Goal: Task Accomplishment & Management: Manage account settings

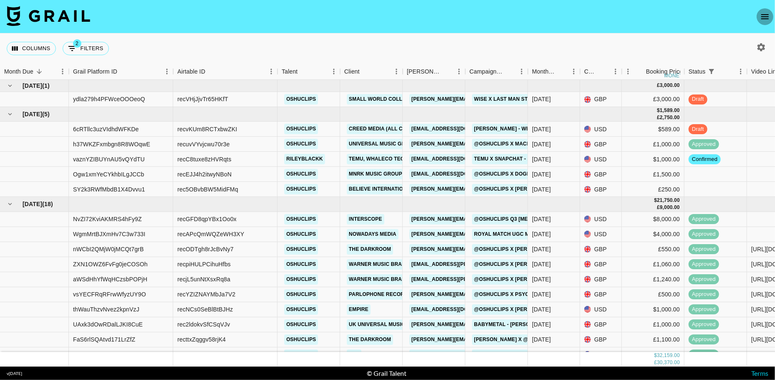
click at [767, 20] on icon "open drawer" at bounding box center [765, 17] width 10 height 10
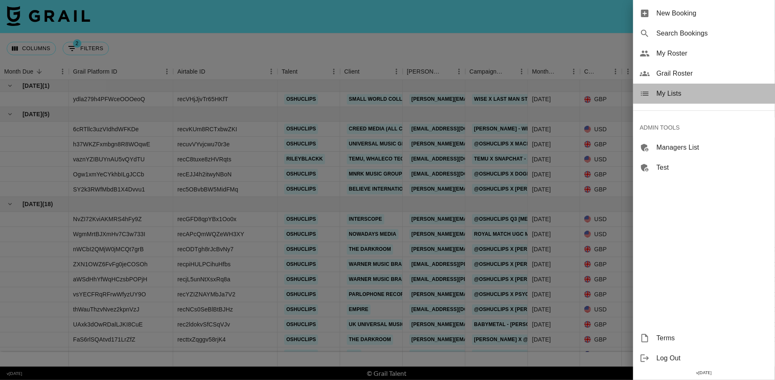
click at [679, 92] on span "My Lists" at bounding box center [713, 94] width 112 height 10
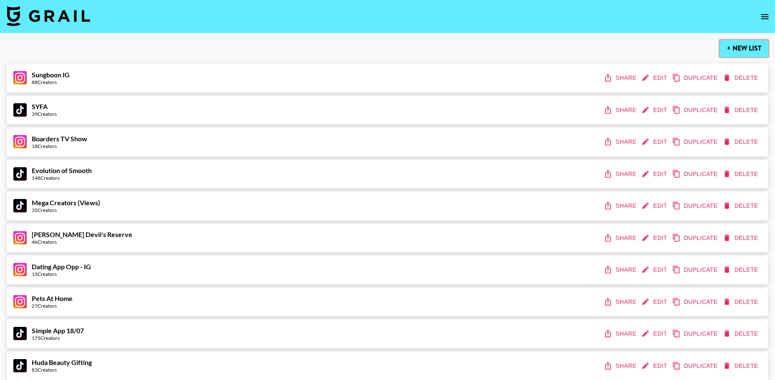
click at [728, 44] on button "+ New List" at bounding box center [744, 48] width 48 height 17
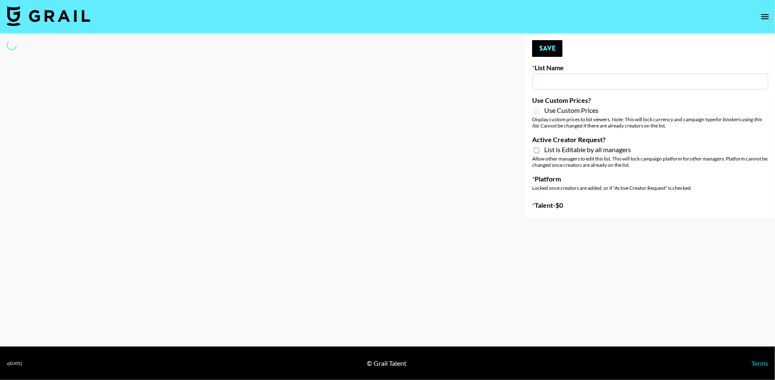
type input "New List"
select select "Song"
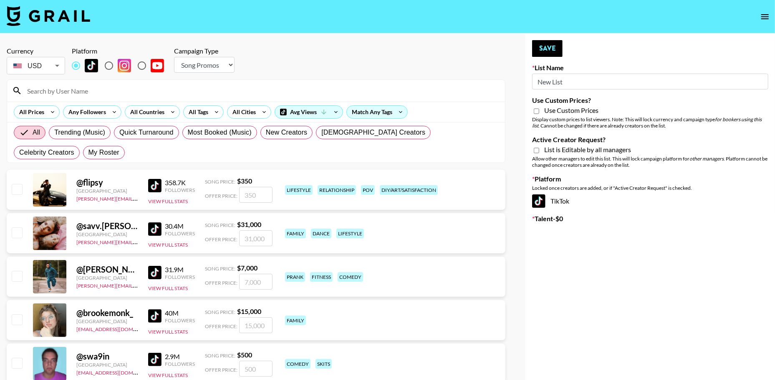
click at [562, 78] on input "New List" at bounding box center [650, 81] width 236 height 16
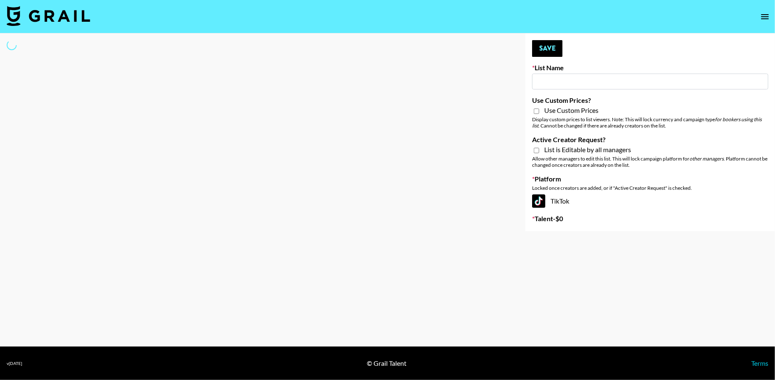
paste input "IRL LA & NYC Activations - Diamond Cafe"
type input "IRL LA & NYC Activations - Diamond Cafe"
select select "Song"
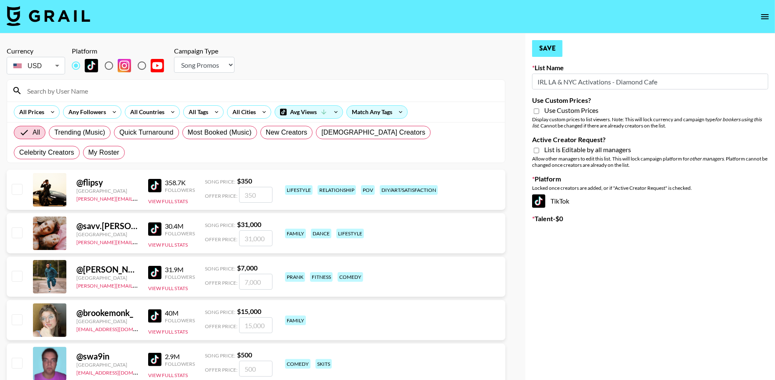
type input "IRL LA & NYC Activations - Diamond Cafe"
click at [555, 50] on button "Save" at bounding box center [547, 48] width 30 height 17
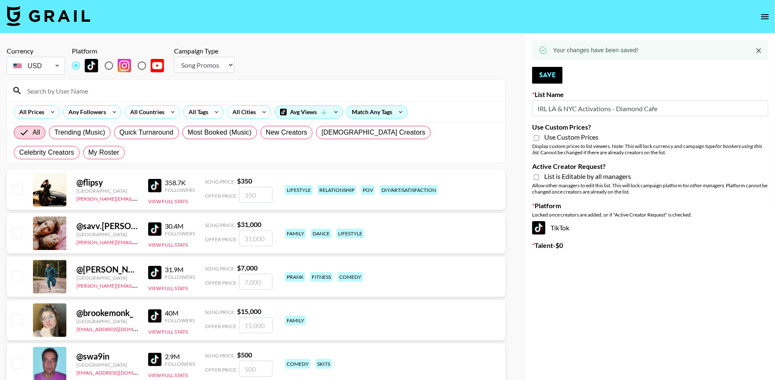
click at [536, 138] on input "Use Custom Prices?" at bounding box center [536, 138] width 5 height 8
checkbox input "true"
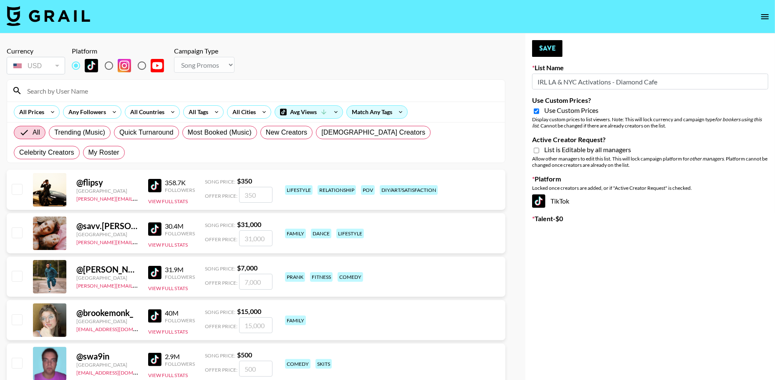
click at [537, 149] on input "Active Creator Request?" at bounding box center [536, 151] width 5 height 8
checkbox input "true"
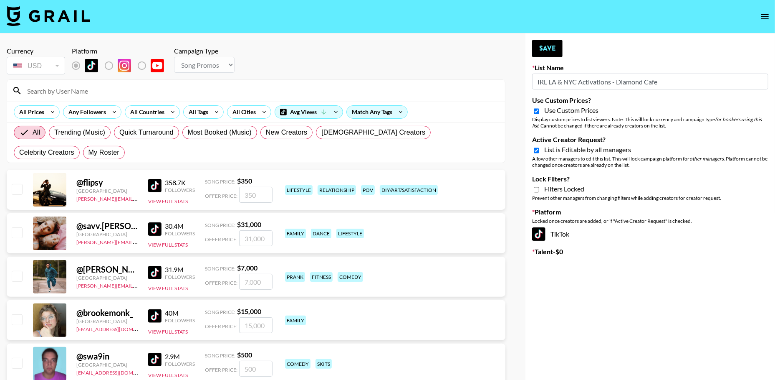
click at [536, 110] on input "Use Custom Prices?" at bounding box center [536, 111] width 5 height 8
checkbox input "false"
click at [543, 50] on button "Save" at bounding box center [547, 48] width 30 height 17
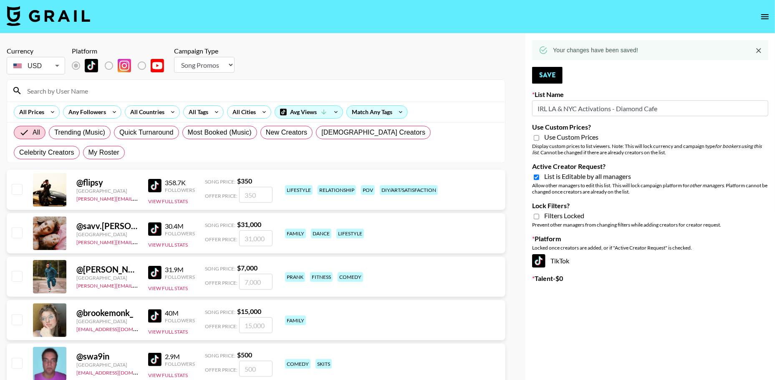
click at [768, 18] on icon "open drawer" at bounding box center [766, 16] width 8 height 5
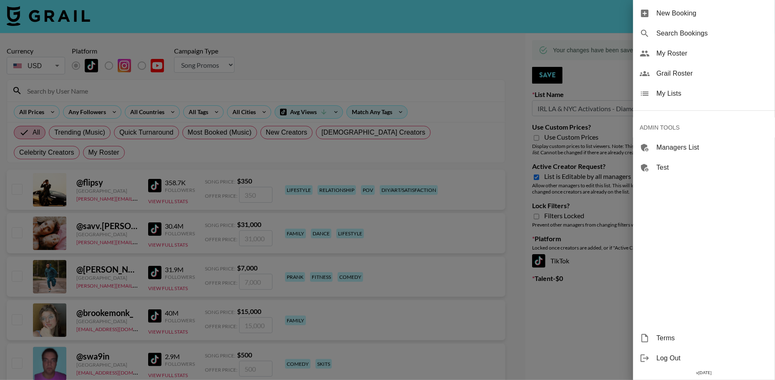
click at [687, 95] on span "My Lists" at bounding box center [713, 94] width 112 height 10
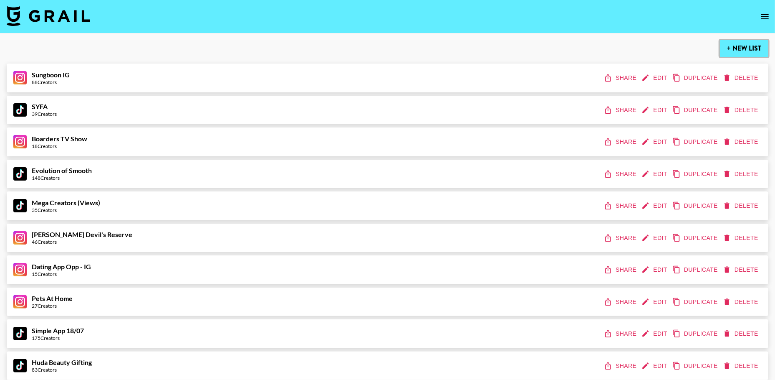
click at [735, 50] on button "+ New List" at bounding box center [744, 48] width 48 height 17
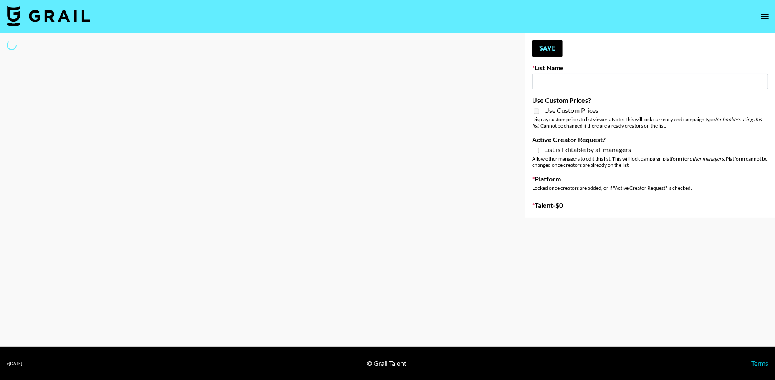
type input "New List"
select select "Song"
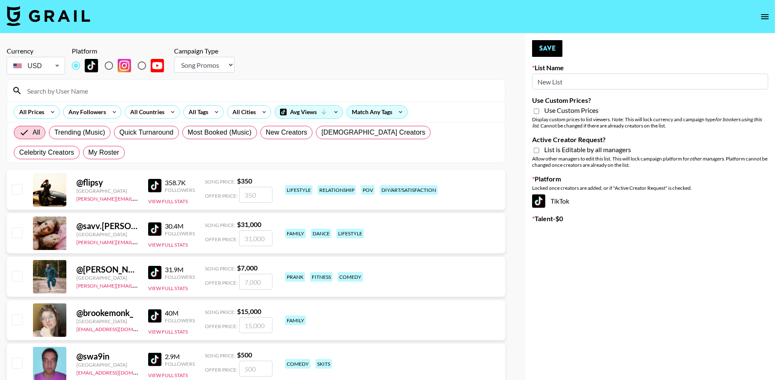
click at [555, 80] on input "New List" at bounding box center [650, 81] width 236 height 16
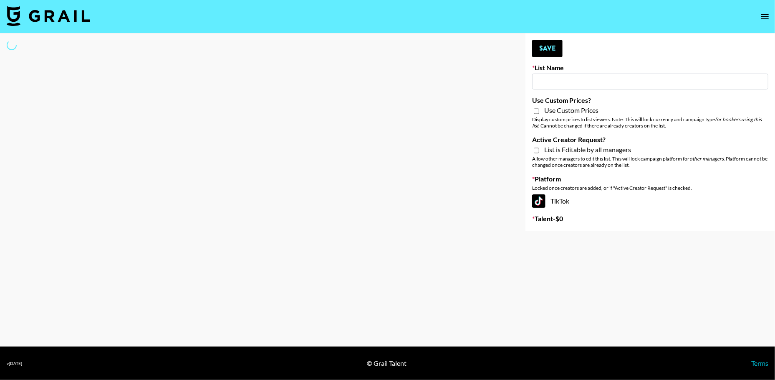
type input "D"
select select "Song"
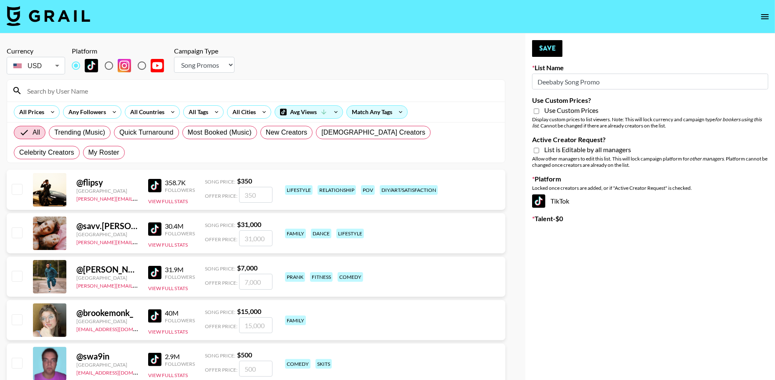
type input "Deebaby Song Promo"
click at [534, 148] on input "Active Creator Request?" at bounding box center [536, 151] width 5 height 8
checkbox input "true"
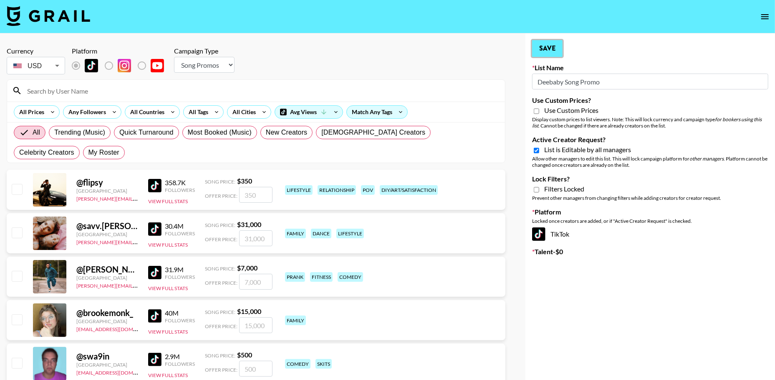
click at [551, 49] on button "Save" at bounding box center [547, 48] width 30 height 17
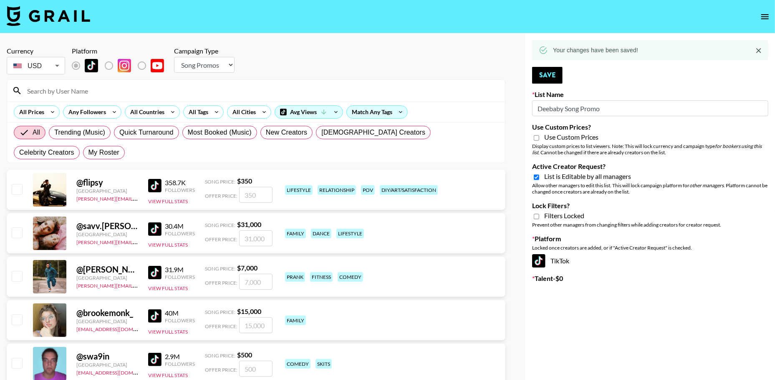
click at [760, 19] on icon "open drawer" at bounding box center [765, 17] width 10 height 10
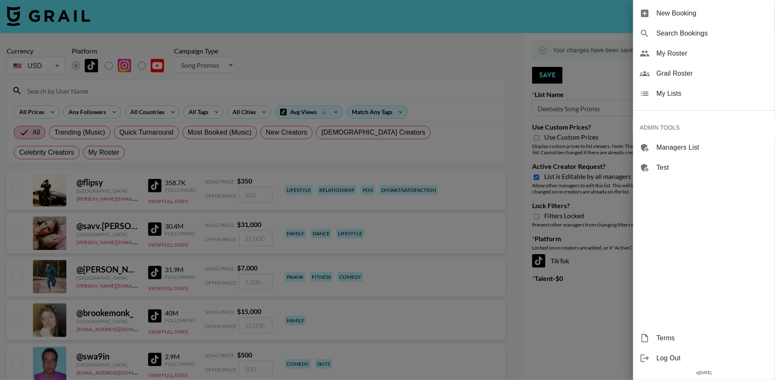
click at [669, 75] on span "Grail Roster" at bounding box center [713, 73] width 112 height 10
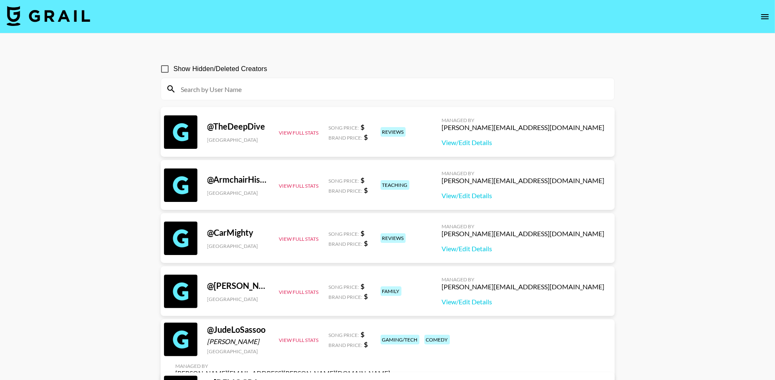
click at [355, 84] on input at bounding box center [392, 88] width 433 height 13
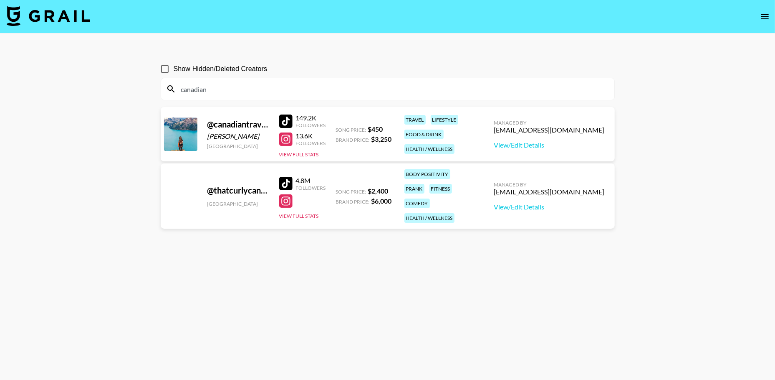
type input "canadian"
click at [301, 92] on input "canadian" at bounding box center [392, 88] width 433 height 13
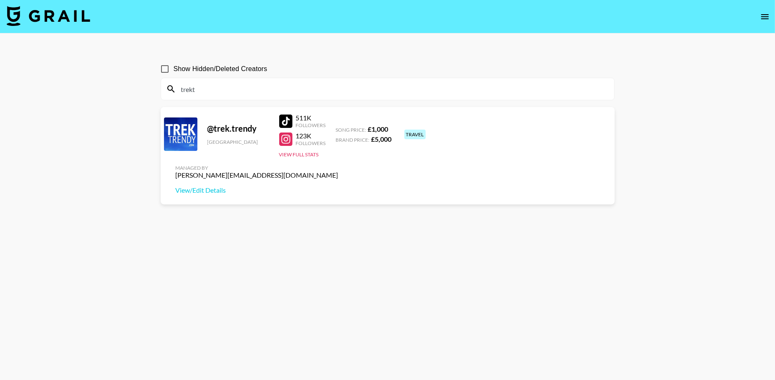
type input "trekt"
click at [278, 88] on input "trekt" at bounding box center [392, 88] width 433 height 13
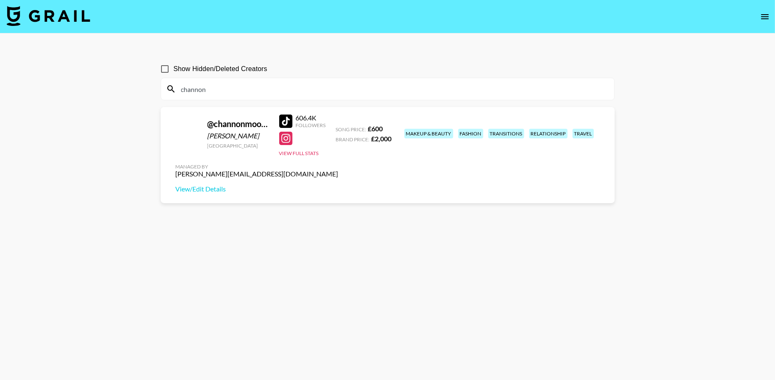
type input "channon"
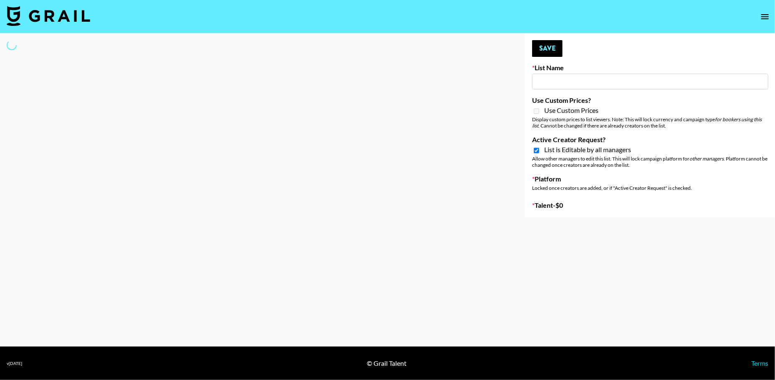
type input "Deebaby Song Promo"
checkbox input "true"
select select "Song"
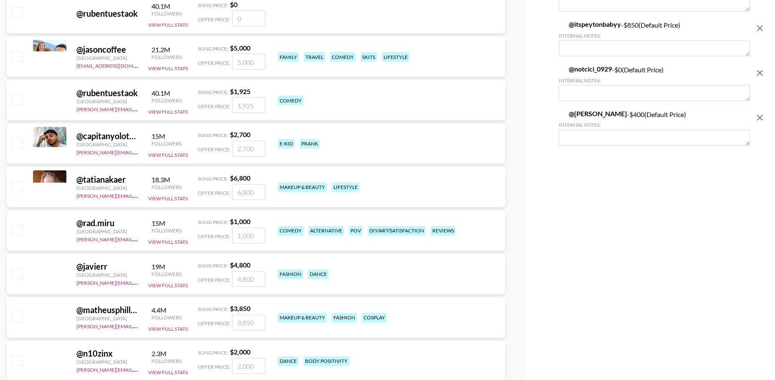
scroll to position [1055, 0]
